Goal: Information Seeking & Learning: Learn about a topic

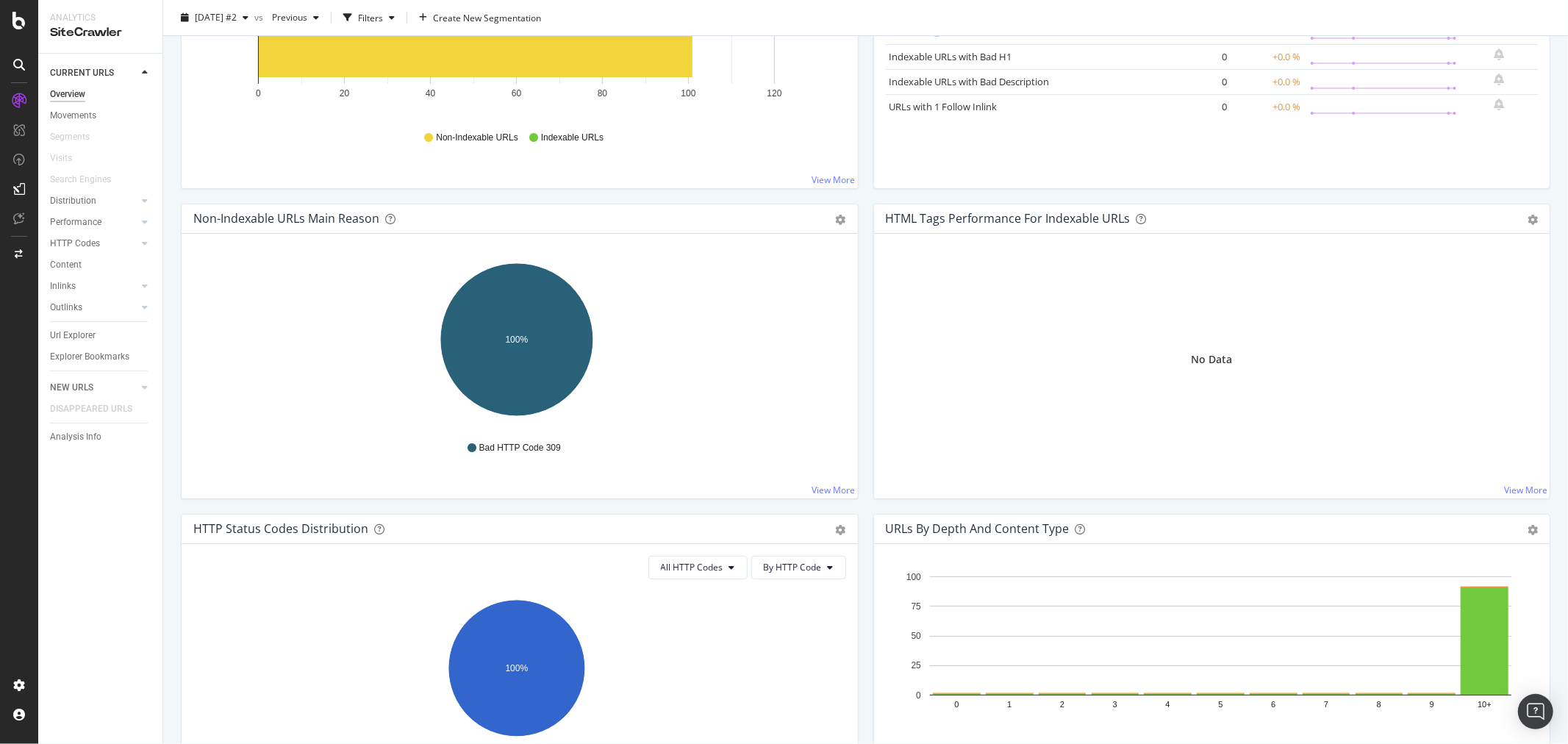
scroll to position [81, 0]
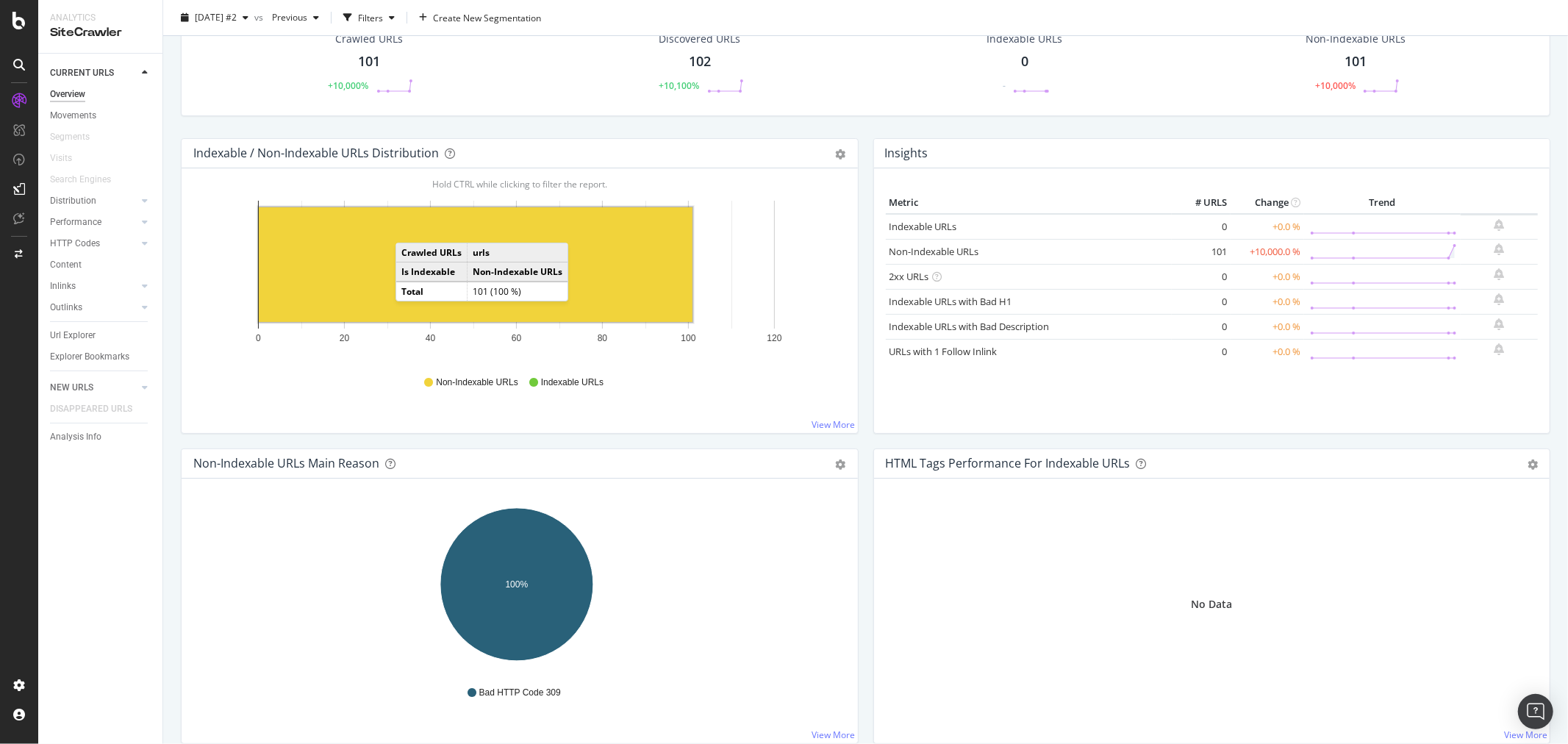
click at [409, 228] on rect "A chart." at bounding box center [475, 265] width 434 height 115
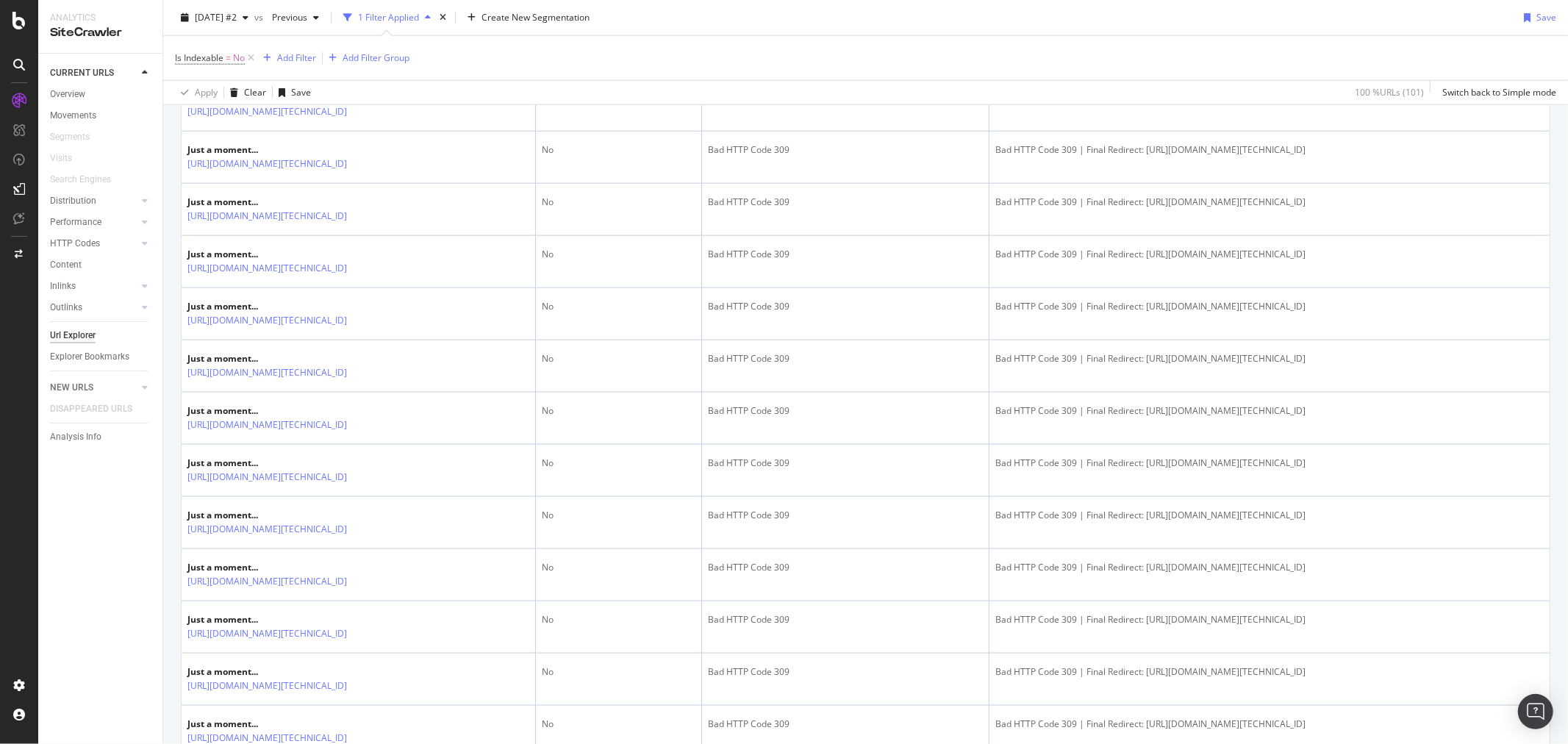
scroll to position [1471, 0]
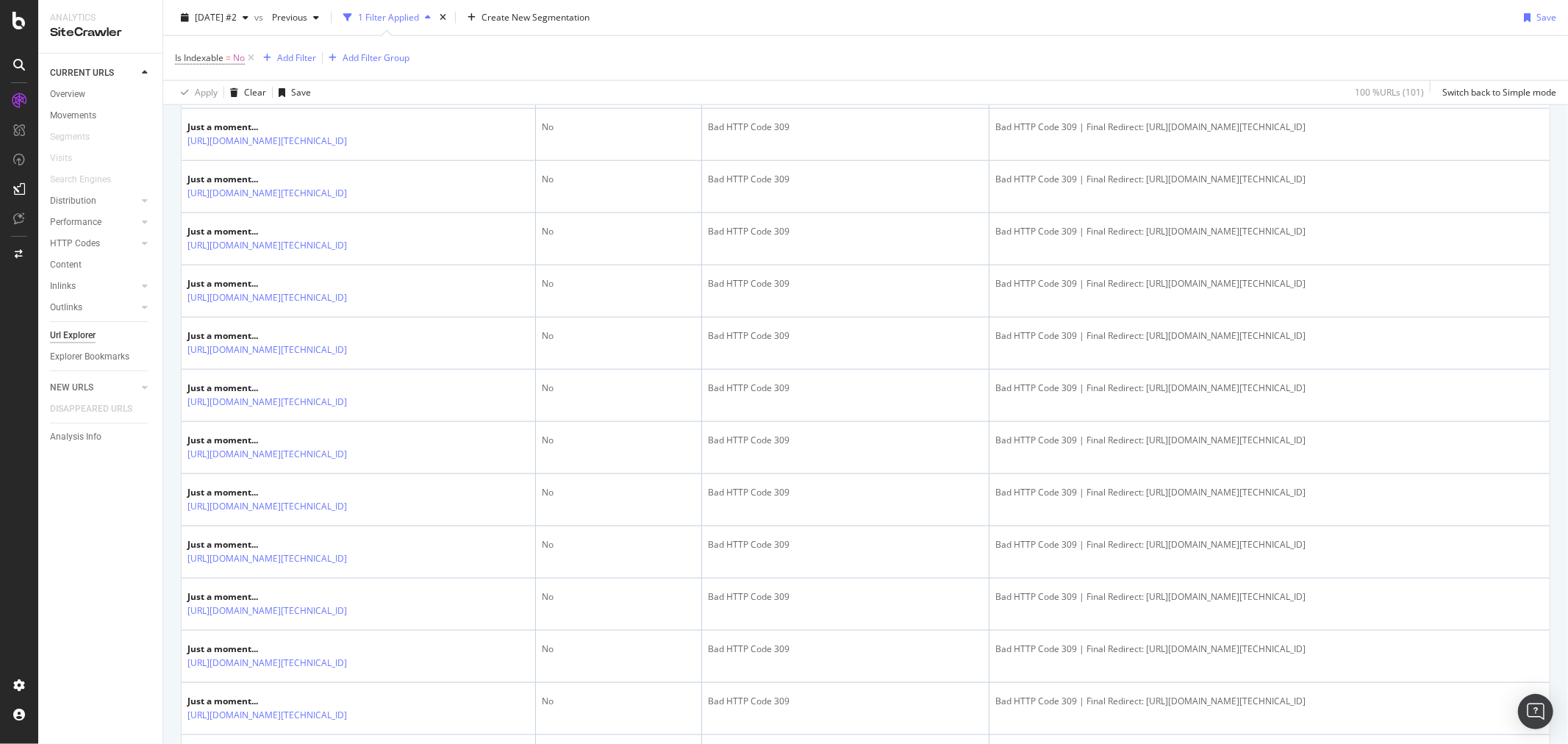
click at [79, 335] on div "Url Explorer" at bounding box center [73, 336] width 46 height 15
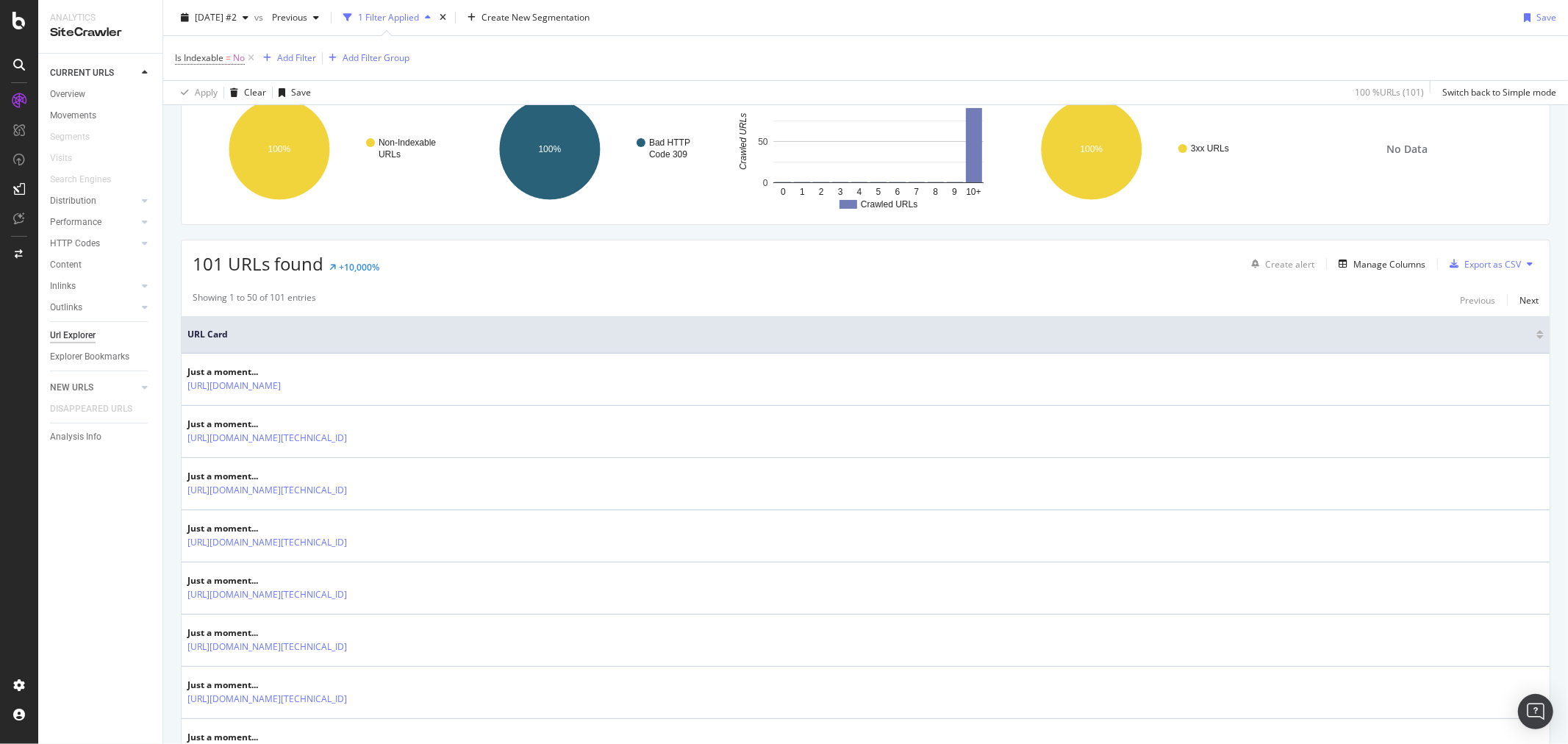
scroll to position [327, 0]
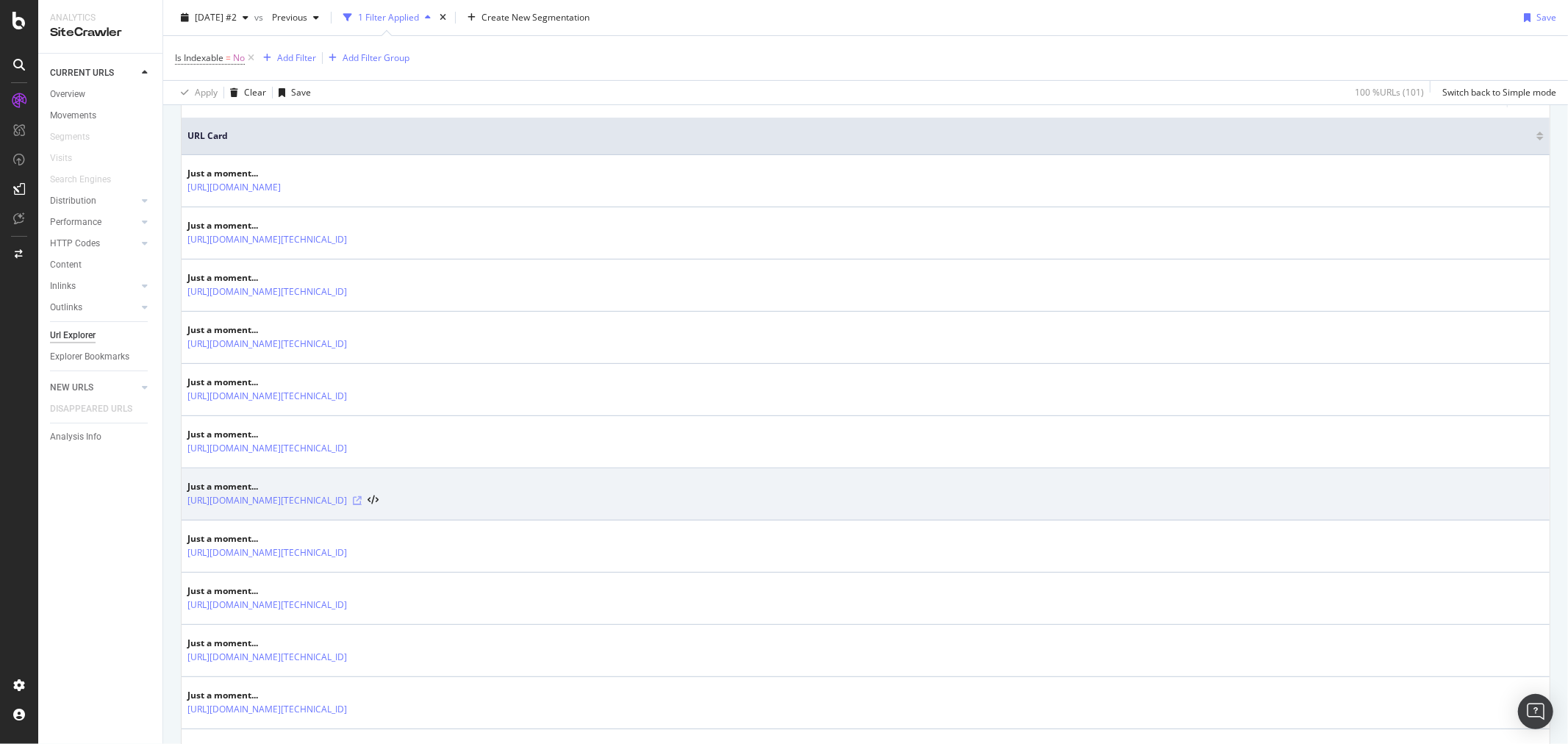
click at [361, 502] on icon at bounding box center [357, 500] width 9 height 9
